Goal: Register for event/course

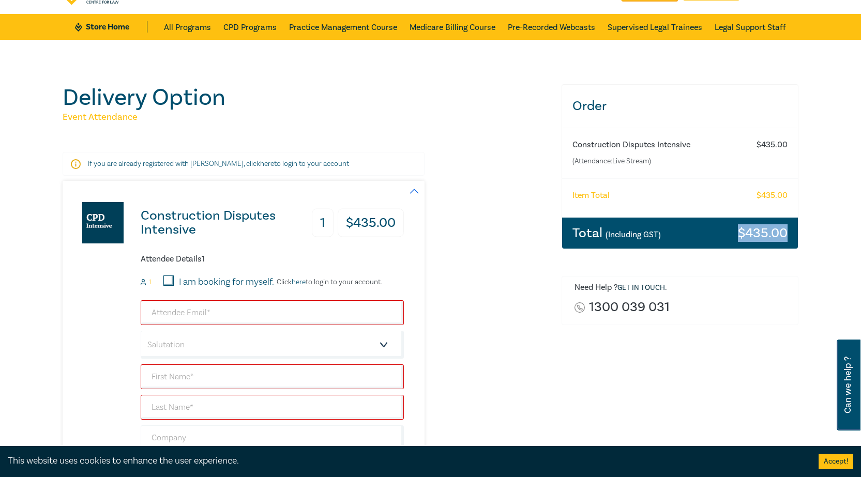
scroll to position [52, 0]
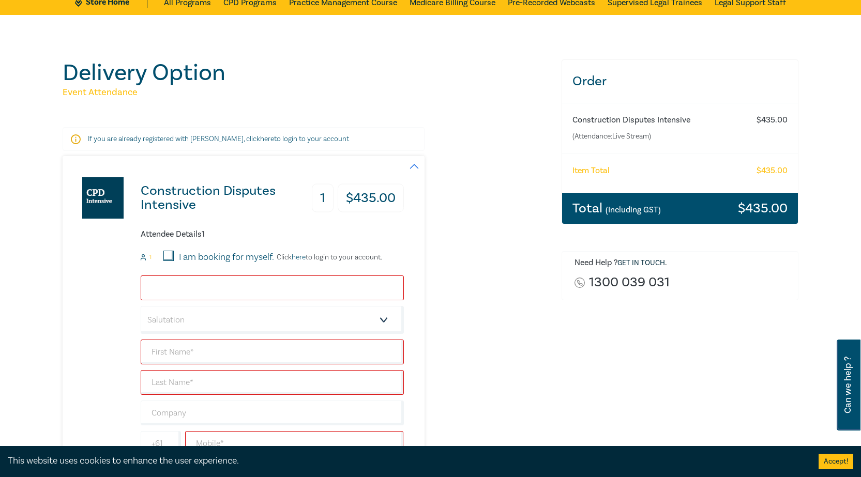
click at [270, 281] on input "email" at bounding box center [272, 287] width 263 height 25
click at [229, 290] on input "email" at bounding box center [272, 287] width 263 height 25
paste input "[EMAIL_ADDRESS][DOMAIN_NAME]"
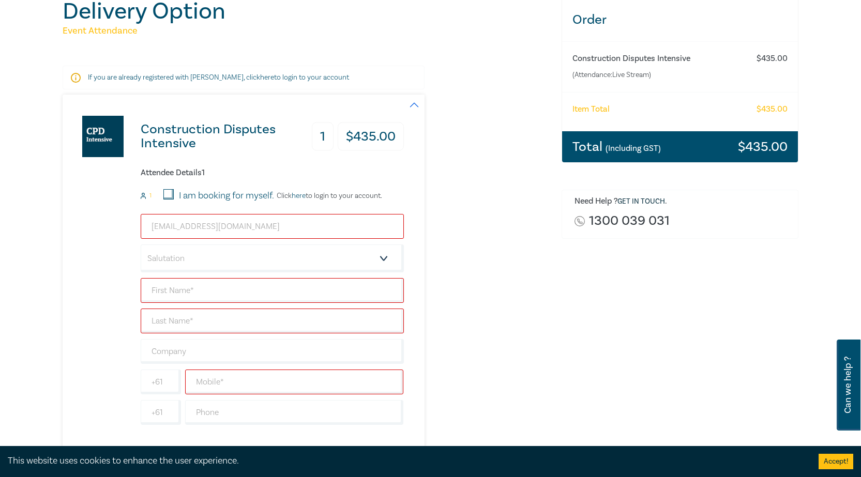
scroll to position [207, 0]
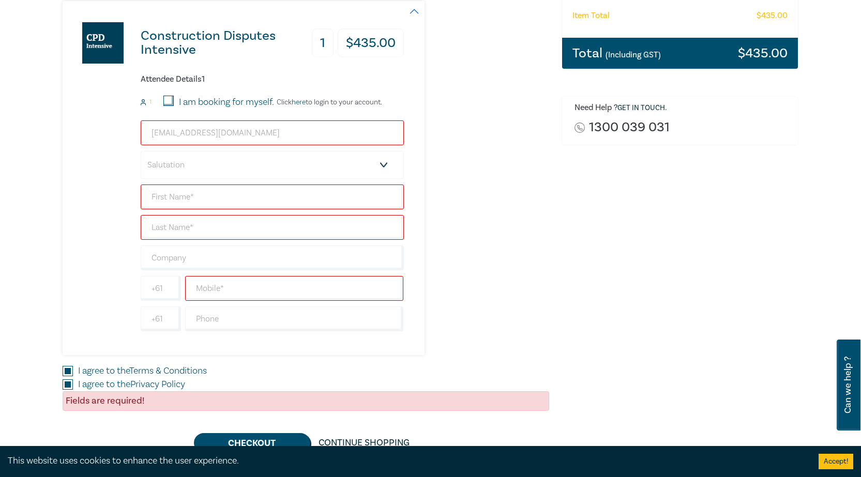
type input "[EMAIL_ADDRESS][DOMAIN_NAME]"
click at [215, 160] on select "Salutation Mr. Mrs. Ms. Miss Dr. Prof. Other" at bounding box center [272, 165] width 263 height 28
select select "Mr."
click at [141, 151] on select "Salutation Mr. Mrs. Ms. Miss Dr. Prof. Other" at bounding box center [272, 165] width 263 height 28
click at [188, 206] on input "text" at bounding box center [272, 197] width 263 height 25
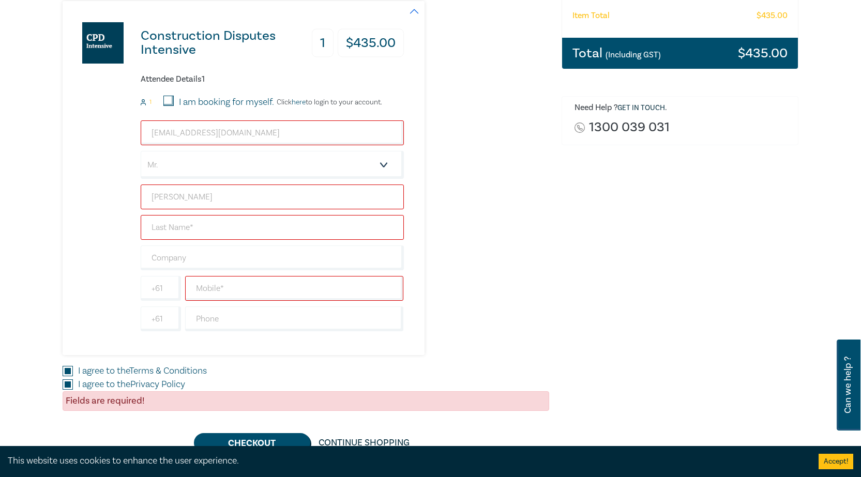
type input "[PERSON_NAME]"
click at [188, 237] on input "text" at bounding box center [272, 227] width 263 height 25
type input "Loterzo"
click at [248, 262] on input "text" at bounding box center [272, 258] width 263 height 25
type input "[PERSON_NAME] Oakley"
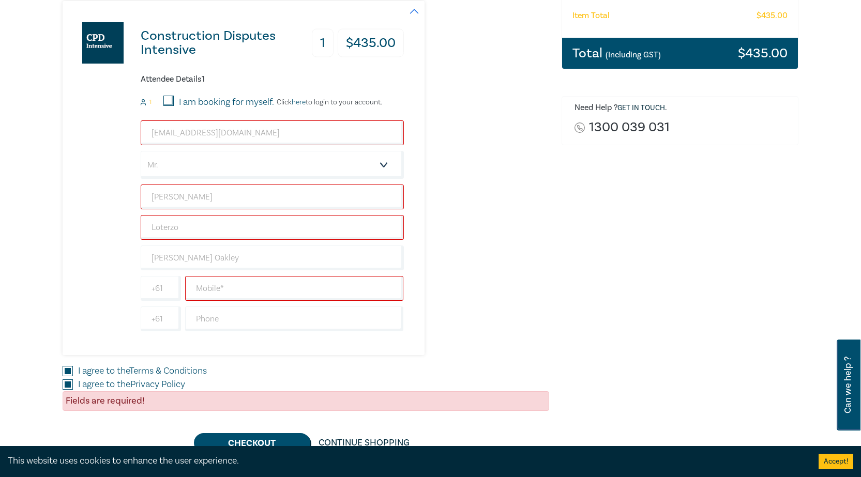
click at [222, 302] on div "[EMAIL_ADDRESS][DOMAIN_NAME] Salutation Mr. Mrs. Ms. Miss Dr. Prof. Other [PERS…" at bounding box center [272, 225] width 263 height 211
click at [219, 289] on input "text" at bounding box center [294, 288] width 219 height 25
click at [233, 287] on input "text" at bounding box center [294, 288] width 219 height 25
click at [222, 315] on input "text" at bounding box center [294, 318] width 219 height 25
paste input "[PHONE_NUMBER]"
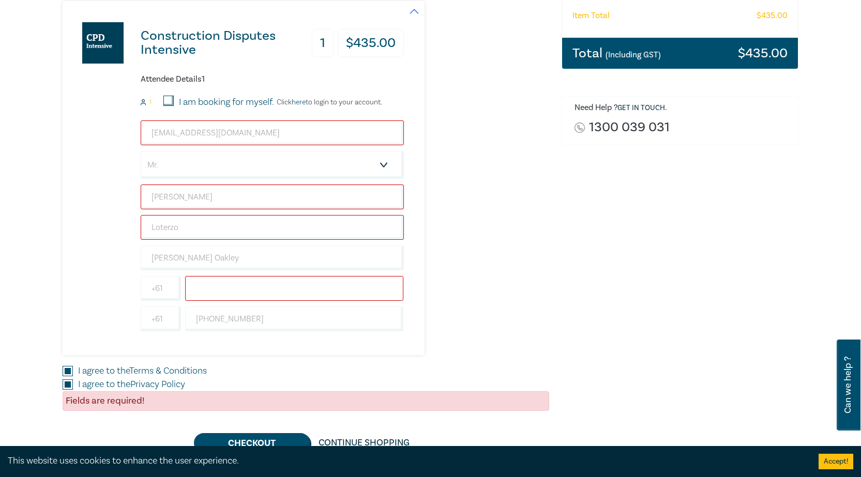
click at [226, 298] on input "text" at bounding box center [294, 288] width 219 height 25
click at [209, 319] on input "[PHONE_NUMBER]" at bounding box center [294, 318] width 219 height 25
click at [206, 289] on input "text" at bounding box center [294, 288] width 219 height 25
click at [201, 323] on input "3 8568 9544" at bounding box center [294, 318] width 219 height 25
type input "8568 9544"
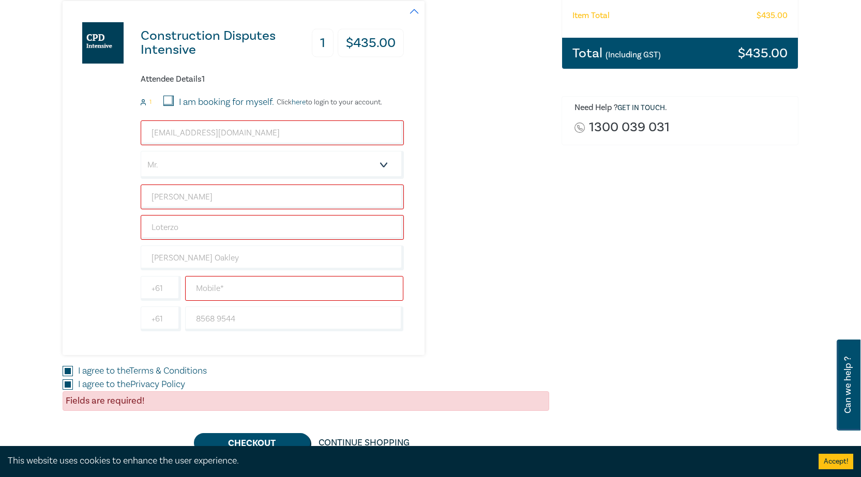
click at [201, 296] on input "text" at bounding box center [294, 288] width 219 height 25
type input "4"
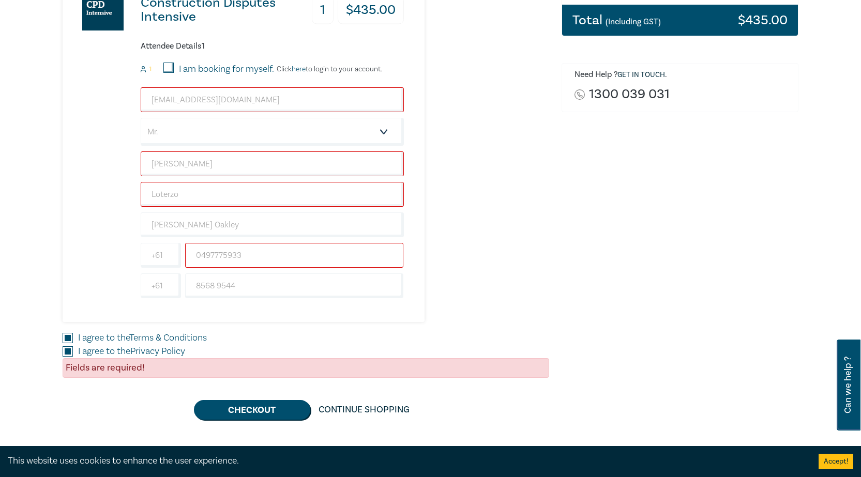
scroll to position [155, 0]
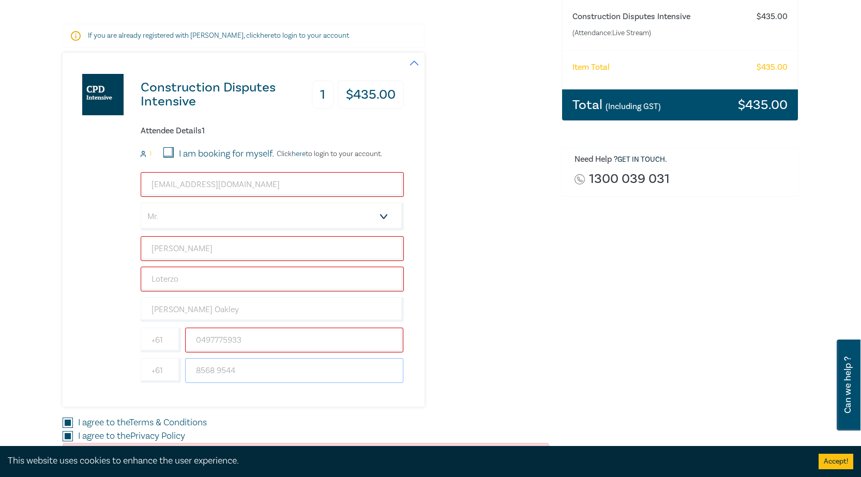
click at [252, 382] on input "8568 9544" at bounding box center [294, 370] width 219 height 25
click at [249, 376] on input "8568 9544" at bounding box center [294, 370] width 219 height 25
click at [249, 349] on input "0497775933" at bounding box center [294, 340] width 219 height 25
click at [204, 342] on input "0497775933" at bounding box center [294, 340] width 219 height 25
click at [257, 344] on input "97775933" at bounding box center [294, 340] width 219 height 25
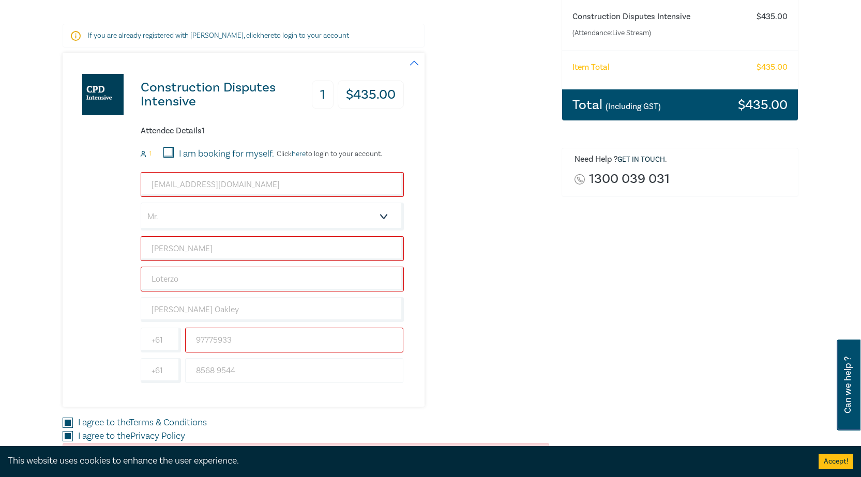
type input "97775933"
click at [262, 369] on input "8568 9544" at bounding box center [294, 370] width 219 height 25
click at [253, 355] on div "[EMAIL_ADDRESS][DOMAIN_NAME] Salutation Mr. Mrs. Ms. Miss Dr. Prof. Other [PERS…" at bounding box center [272, 277] width 263 height 211
click at [248, 349] on input "97775933" at bounding box center [294, 340] width 219 height 25
click at [187, 256] on input "[PERSON_NAME]" at bounding box center [272, 248] width 263 height 25
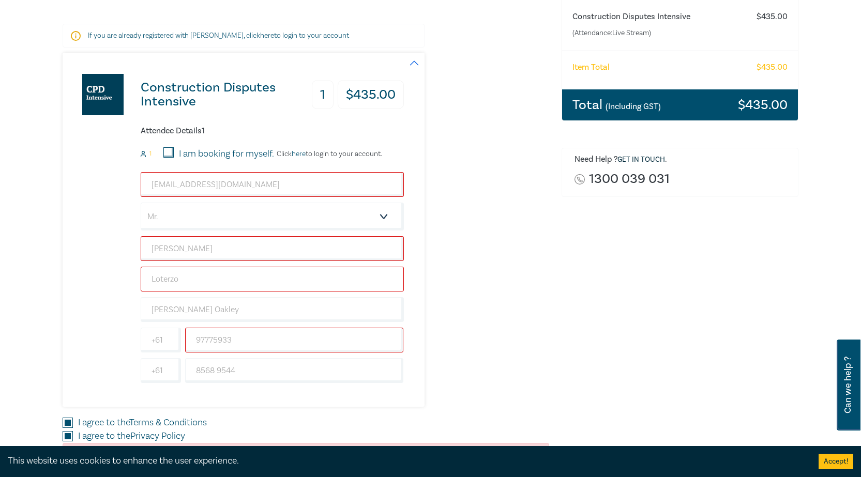
click at [198, 271] on input "Loterzo" at bounding box center [272, 279] width 263 height 25
type input "Loterzo"
drag, startPoint x: 229, startPoint y: 176, endPoint x: 251, endPoint y: 181, distance: 22.4
click at [229, 175] on input "[EMAIL_ADDRESS][DOMAIN_NAME]" at bounding box center [272, 184] width 263 height 25
click at [274, 187] on input "[EMAIL_ADDRESS][DOMAIN_NAME]" at bounding box center [272, 184] width 263 height 25
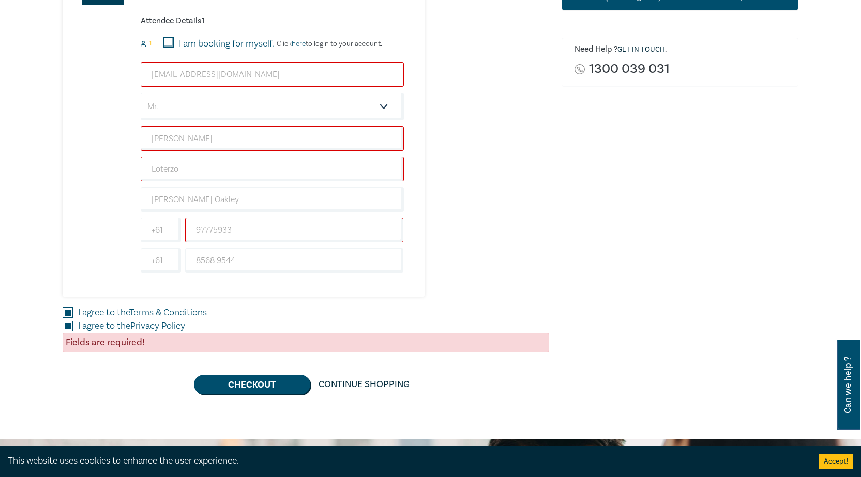
scroll to position [362, 0]
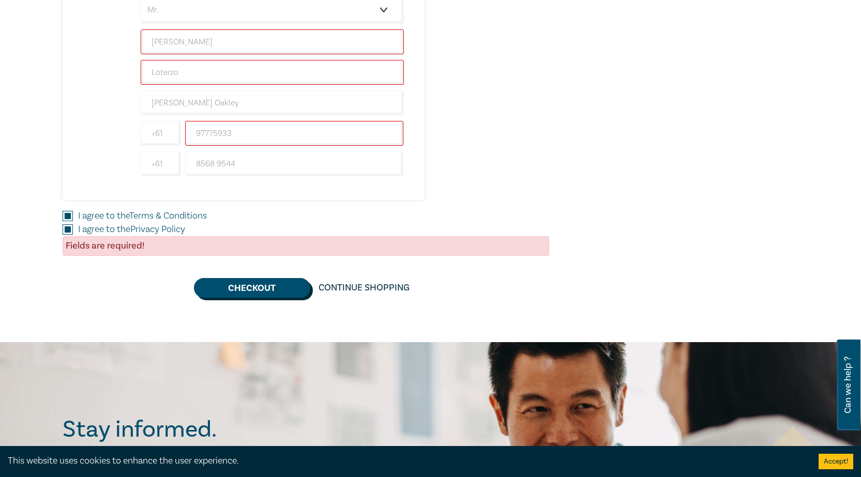
click at [265, 290] on button "Checkout" at bounding box center [252, 288] width 116 height 20
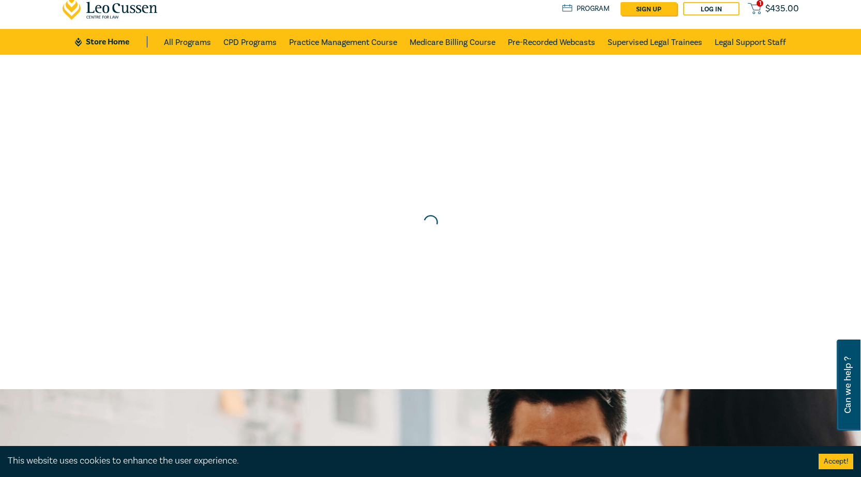
scroll to position [0, 0]
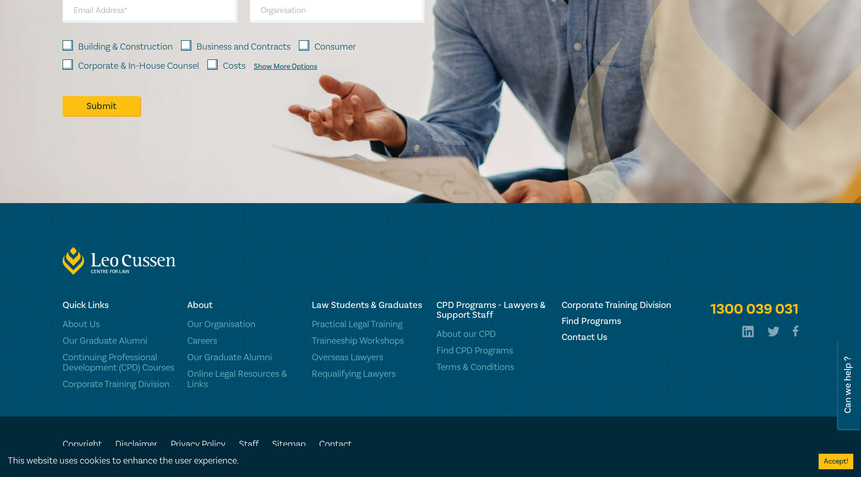
scroll to position [923, 0]
